Goal: Find specific page/section: Find specific page/section

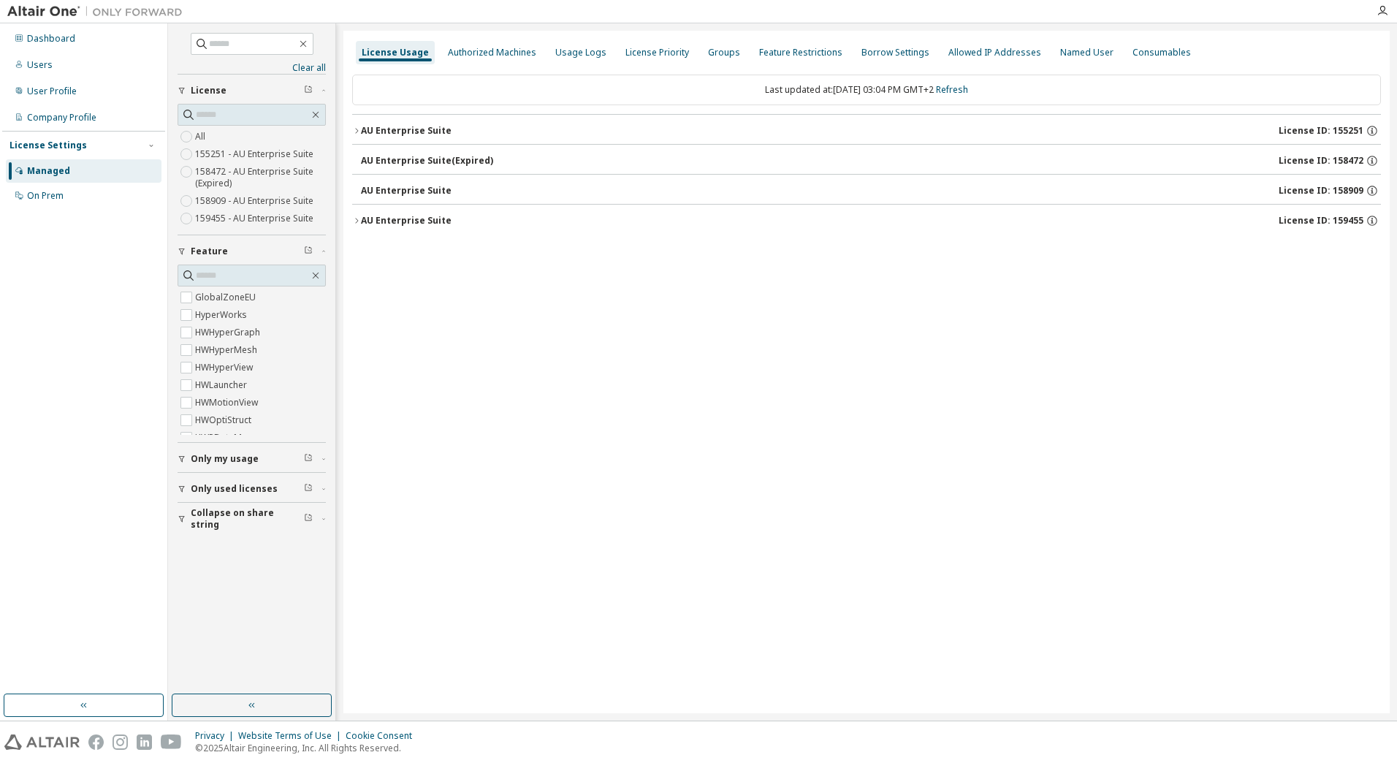
click at [355, 224] on icon "button" at bounding box center [356, 220] width 9 height 9
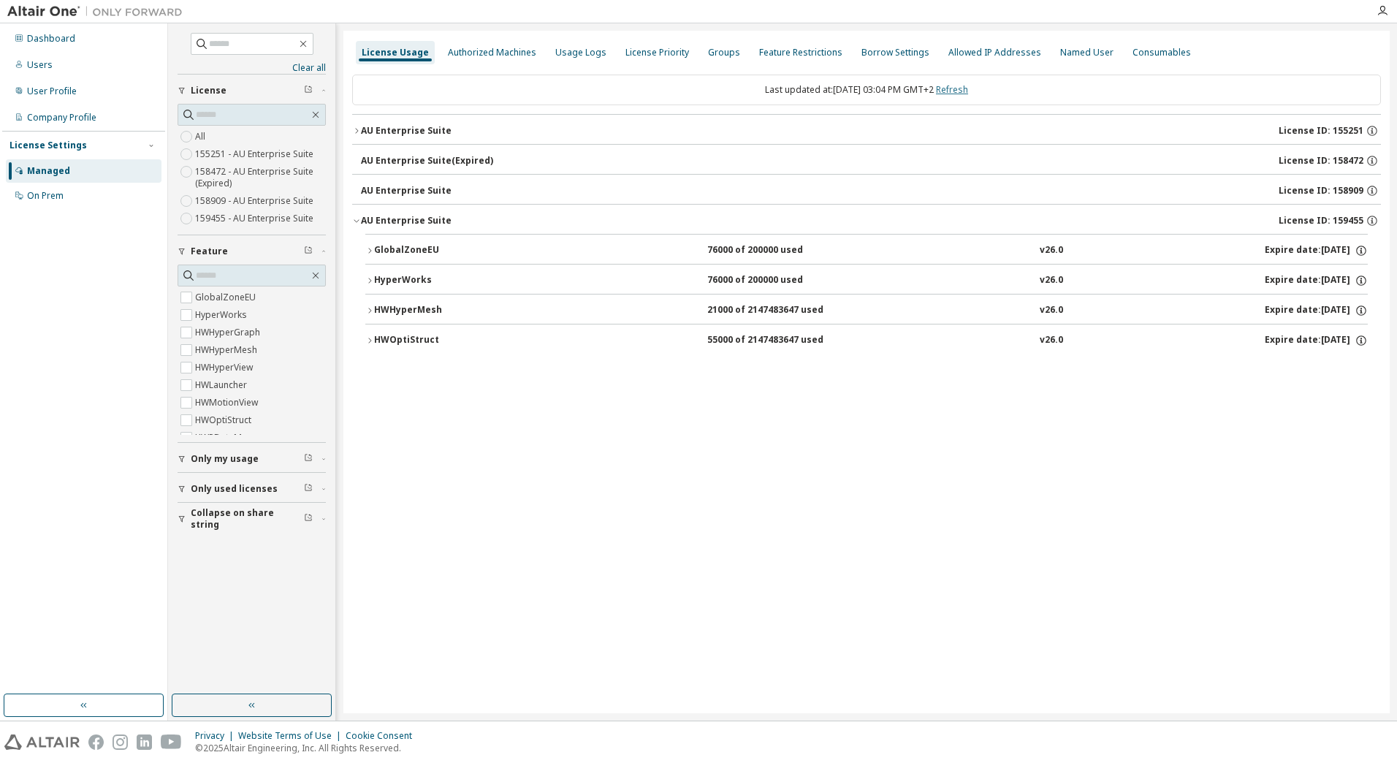
click at [968, 87] on link "Refresh" at bounding box center [952, 89] width 32 height 12
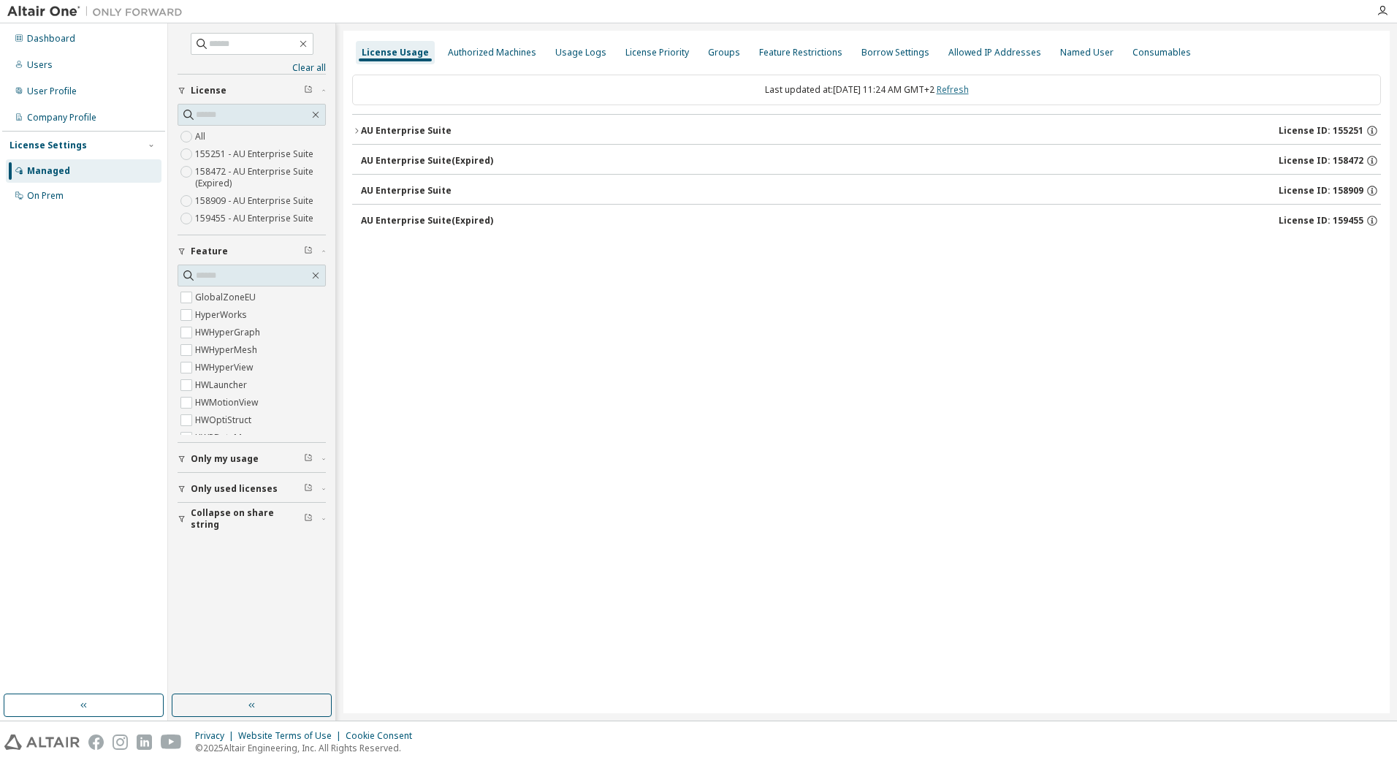
click at [969, 88] on link "Refresh" at bounding box center [952, 89] width 32 height 12
click at [356, 129] on icon "button" at bounding box center [356, 130] width 3 height 5
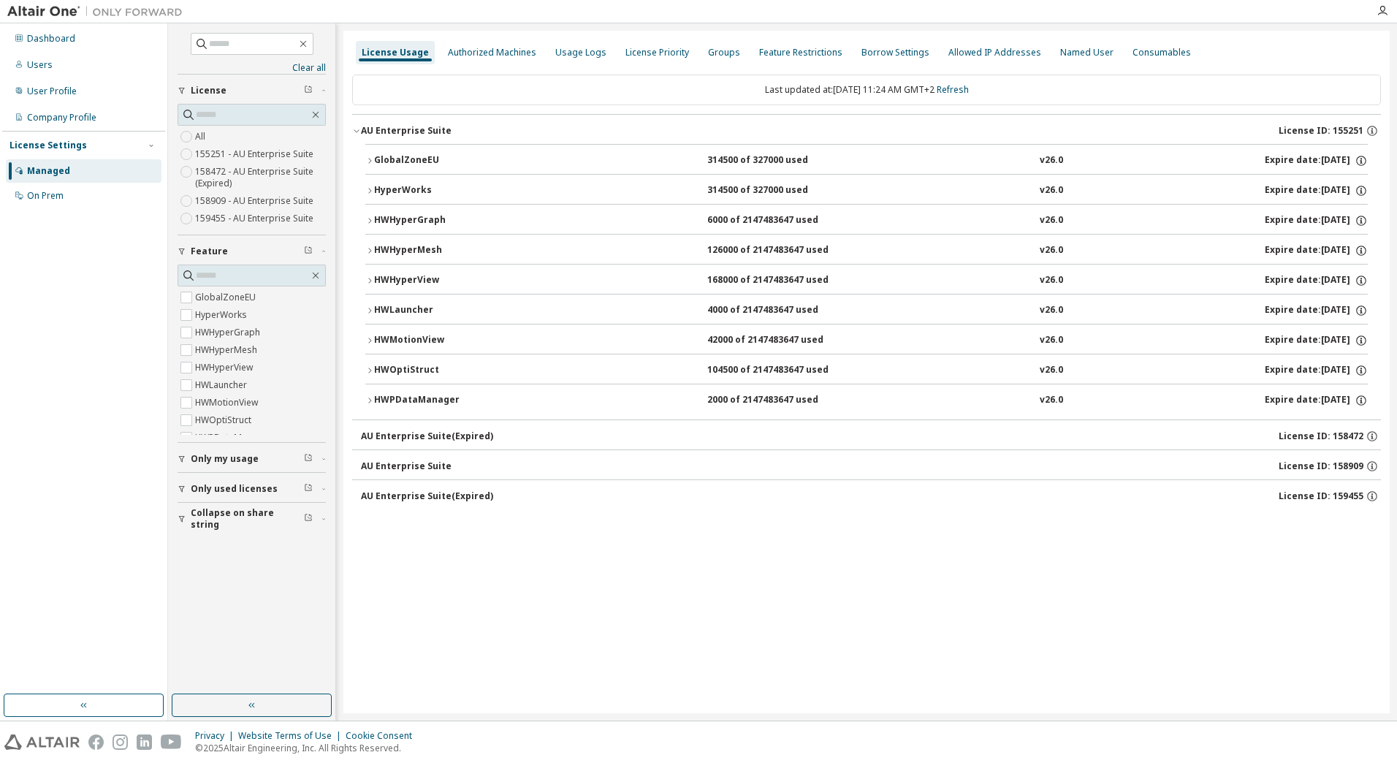
click at [367, 161] on icon "button" at bounding box center [369, 160] width 9 height 9
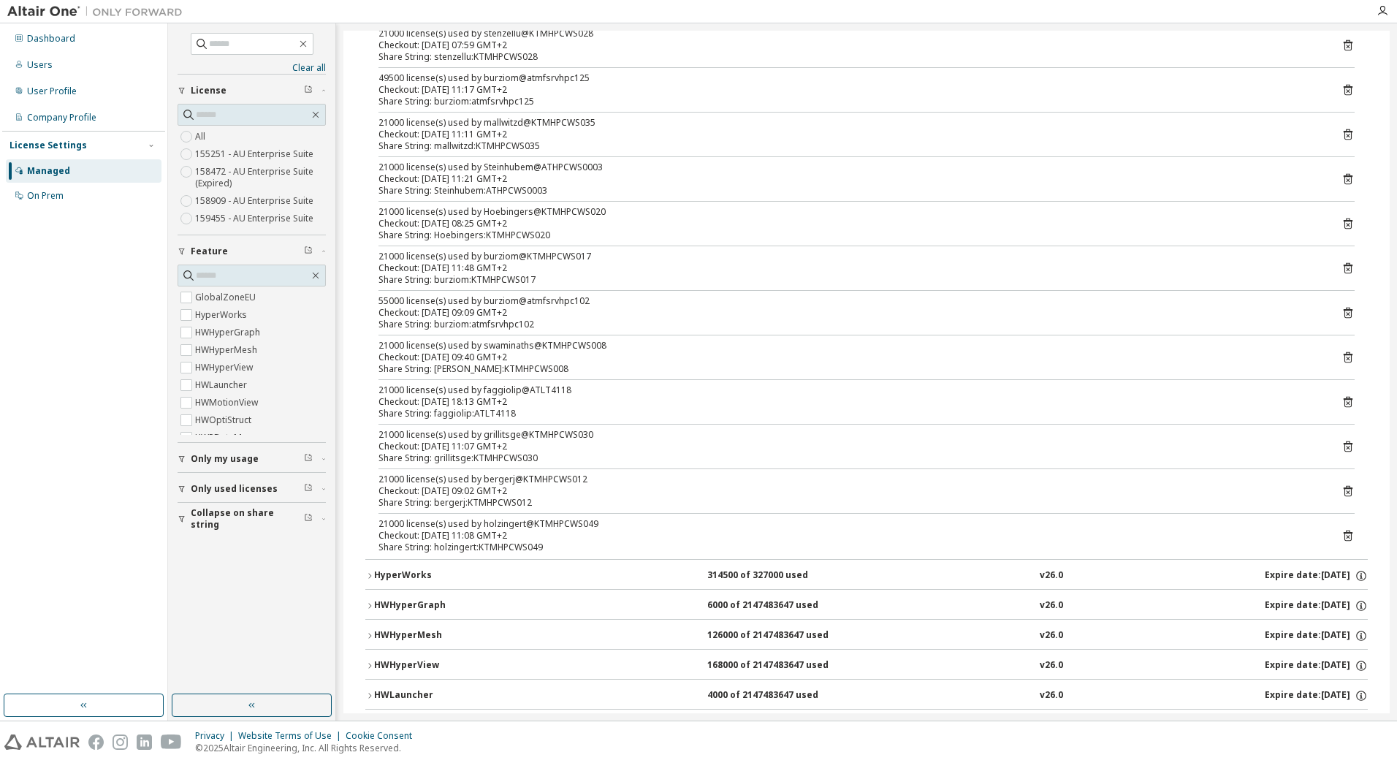
scroll to position [73, 0]
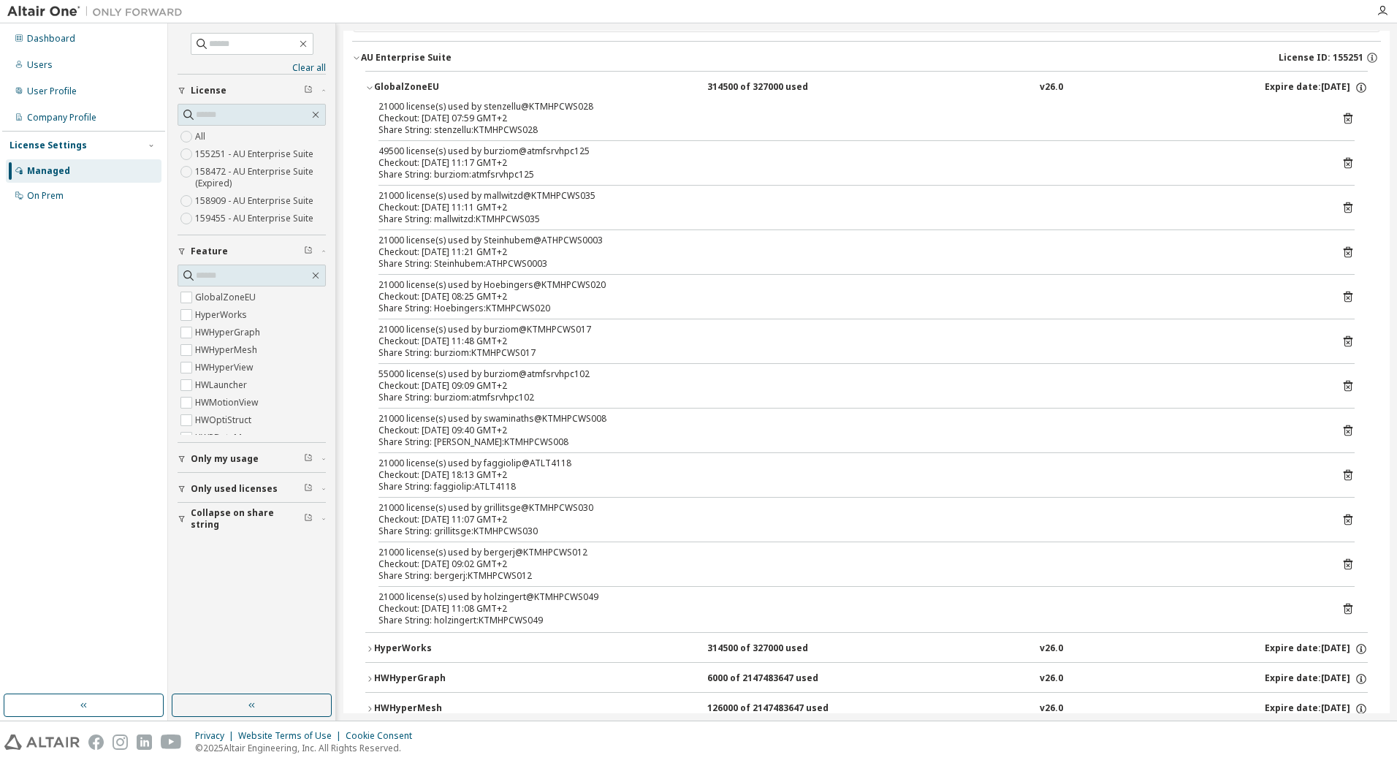
click at [373, 85] on icon "button" at bounding box center [369, 87] width 9 height 9
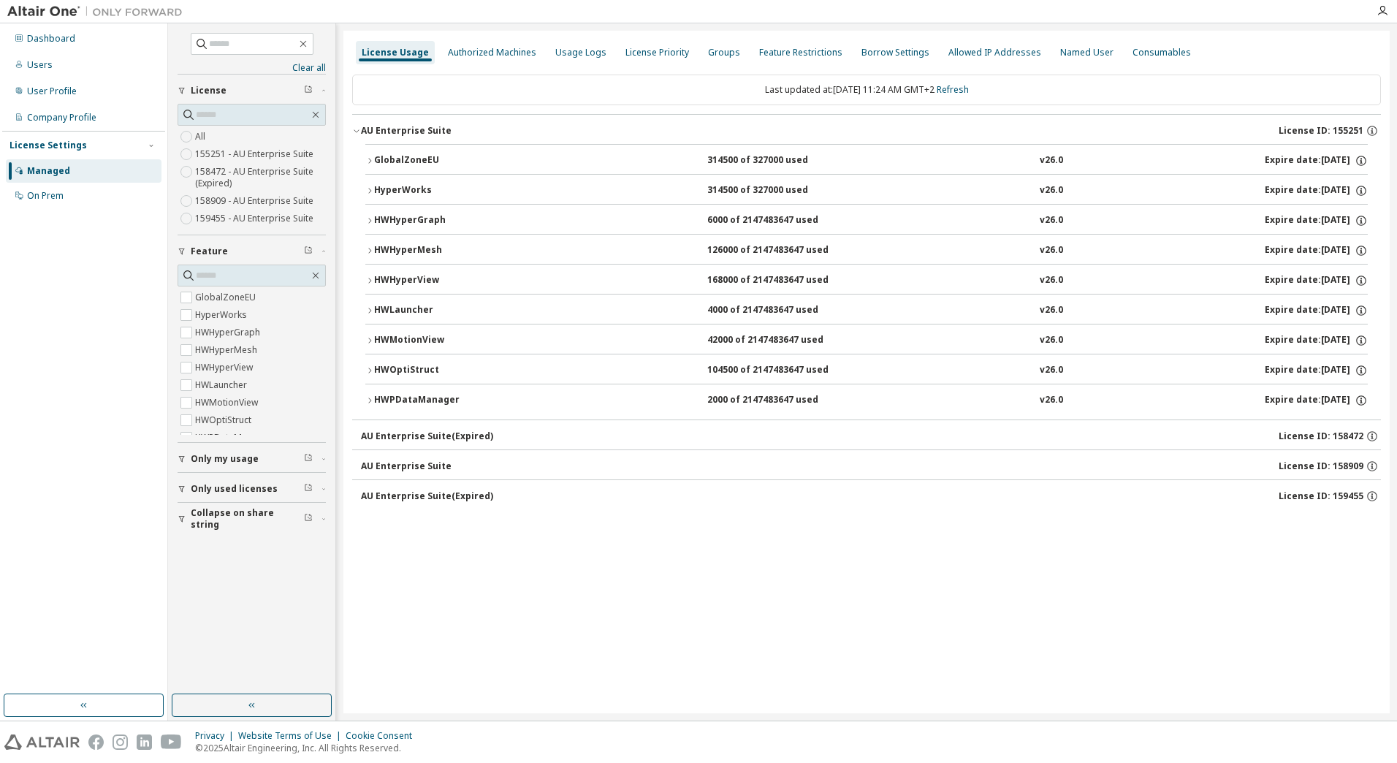
scroll to position [0, 0]
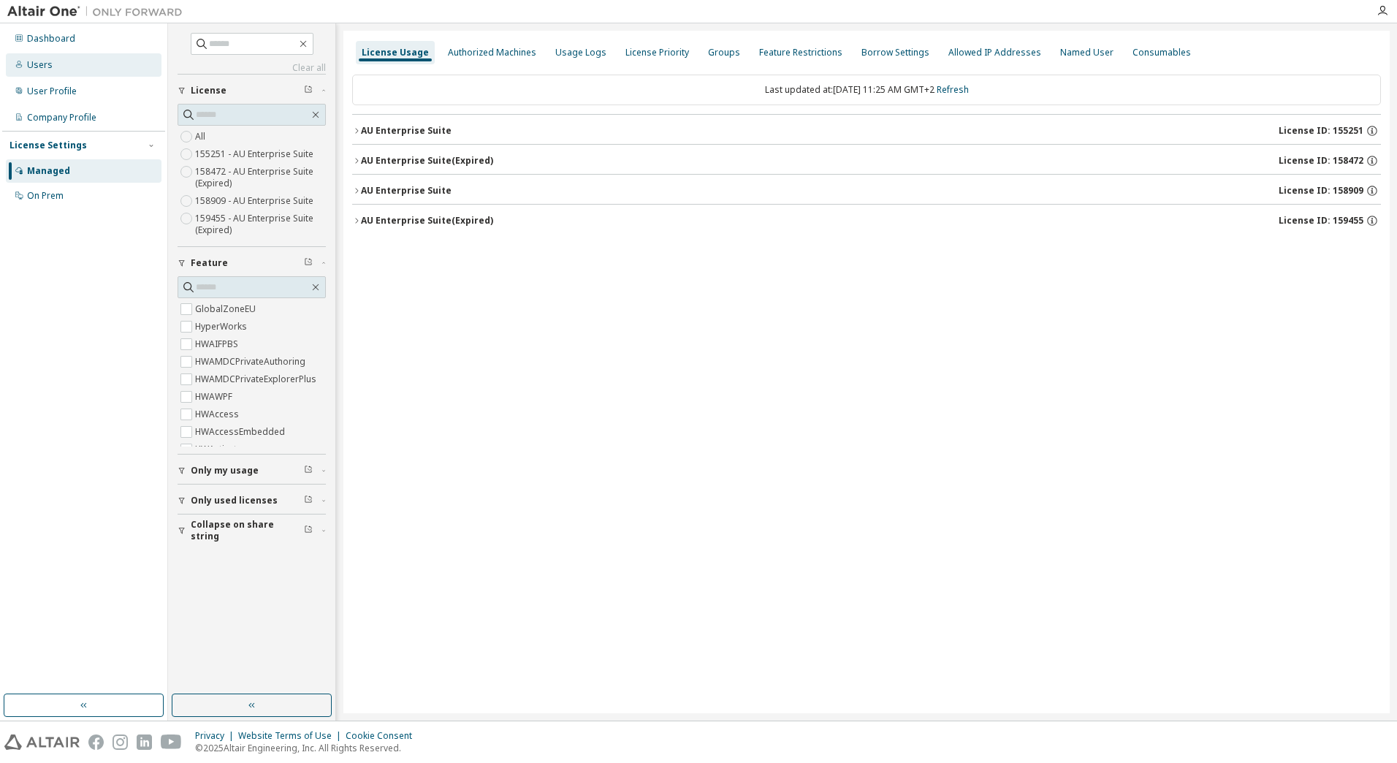
click at [28, 63] on div "Users" at bounding box center [40, 65] width 26 height 12
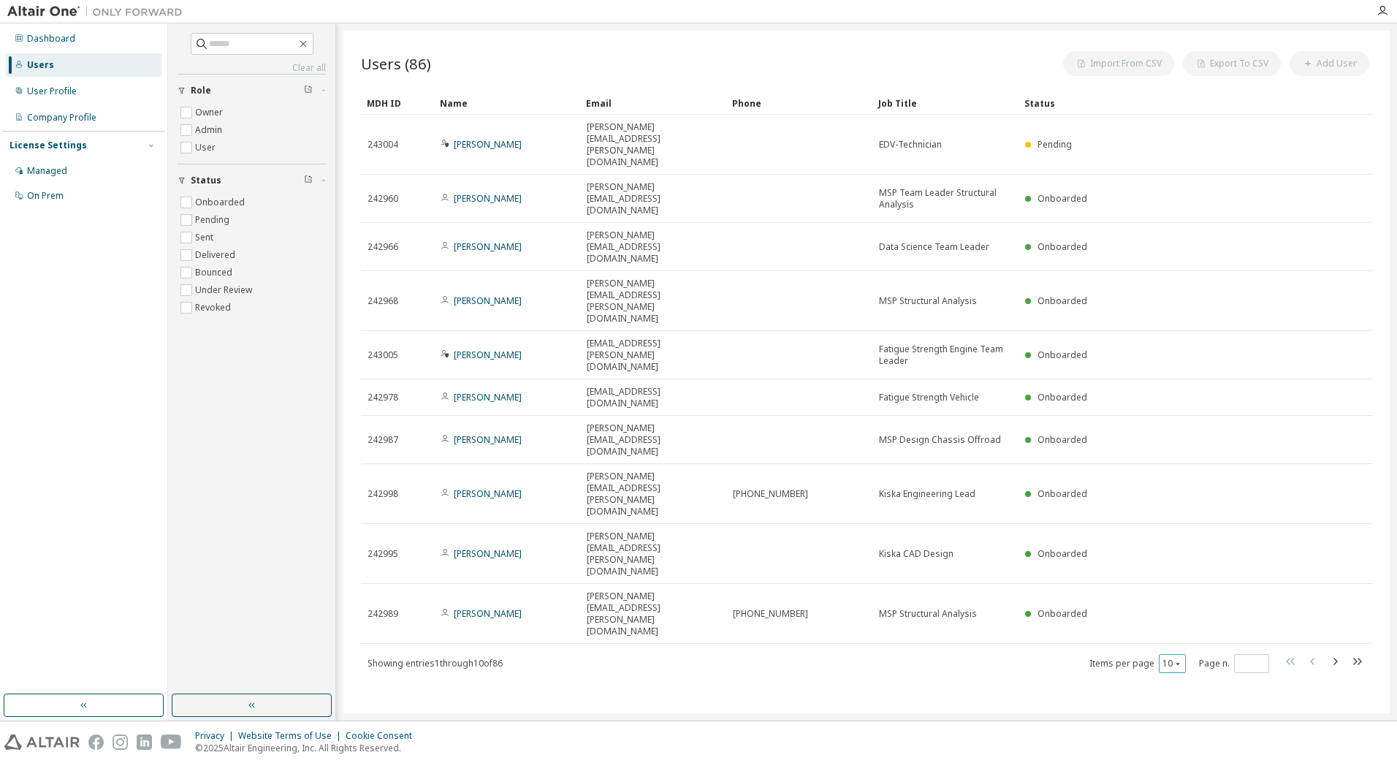
click at [1174, 659] on icon "button" at bounding box center [1177, 663] width 9 height 9
drag, startPoint x: 1176, startPoint y: 481, endPoint x: 1181, endPoint y: 500, distance: 19.0
click at [1181, 500] on div "10 20 30 50 100" at bounding box center [1217, 461] width 117 height 88
click at [1187, 499] on div "100" at bounding box center [1217, 496] width 117 height 18
